Goal: Navigation & Orientation: Find specific page/section

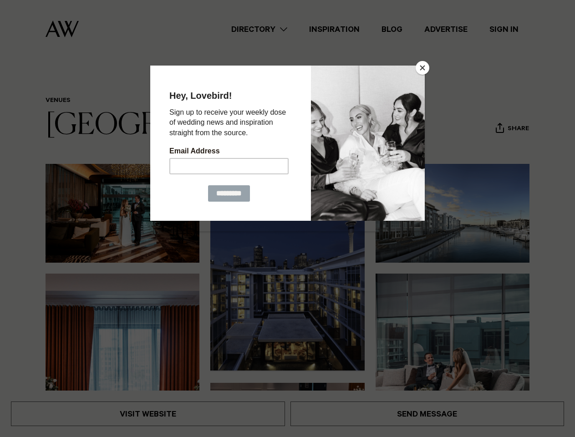
click at [422, 68] on button "Close" at bounding box center [422, 68] width 14 height 14
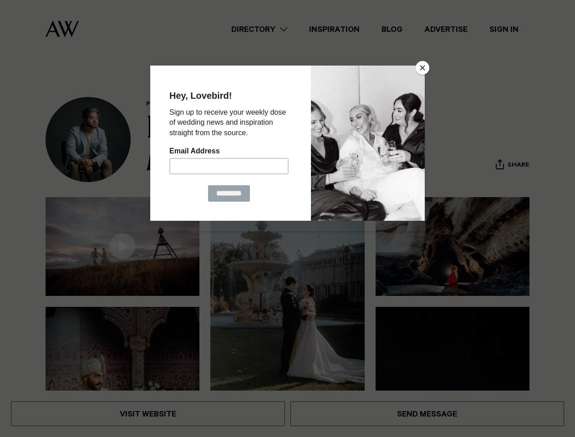
click at [422, 68] on button "Close" at bounding box center [422, 68] width 14 height 14
